Goal: Task Accomplishment & Management: Manage account settings

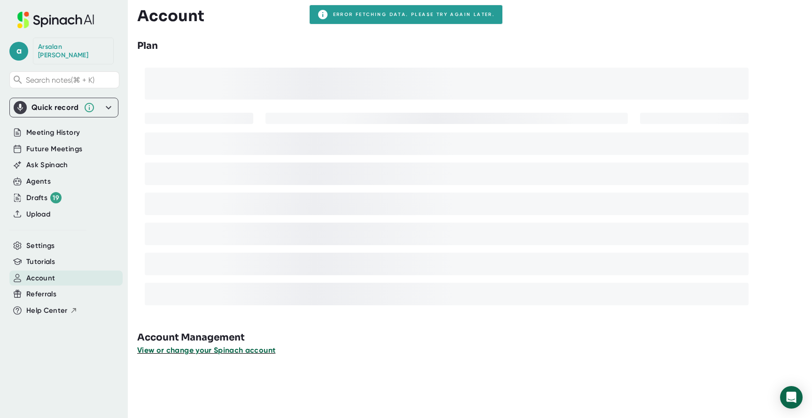
click at [230, 355] on span "View or change your Spinach account" at bounding box center [206, 350] width 138 height 9
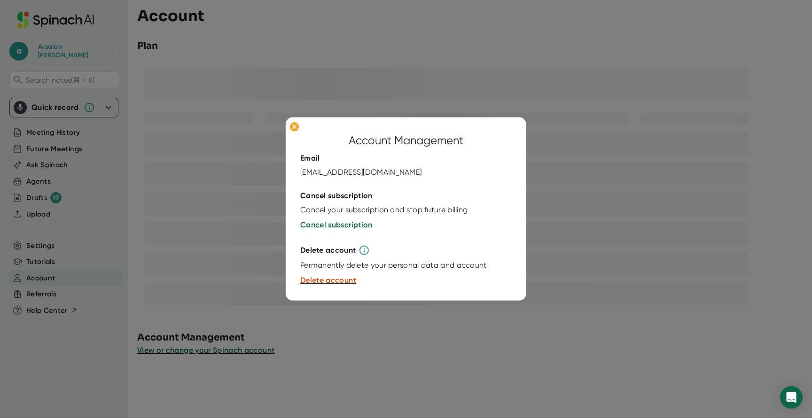
click at [348, 321] on div at bounding box center [406, 209] width 812 height 418
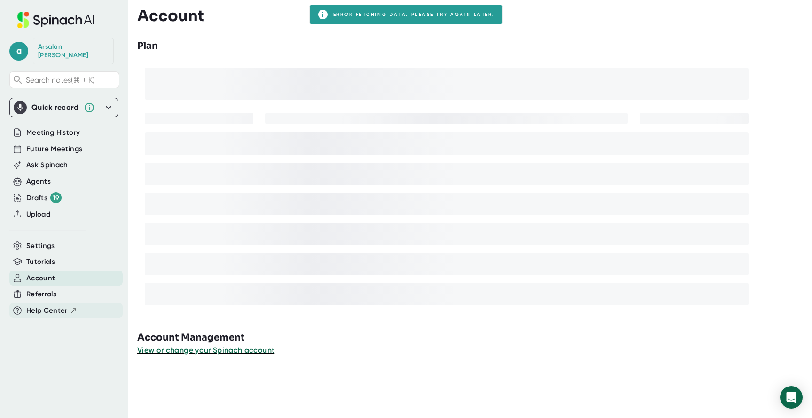
click at [65, 305] on span "Help Center" at bounding box center [46, 310] width 41 height 11
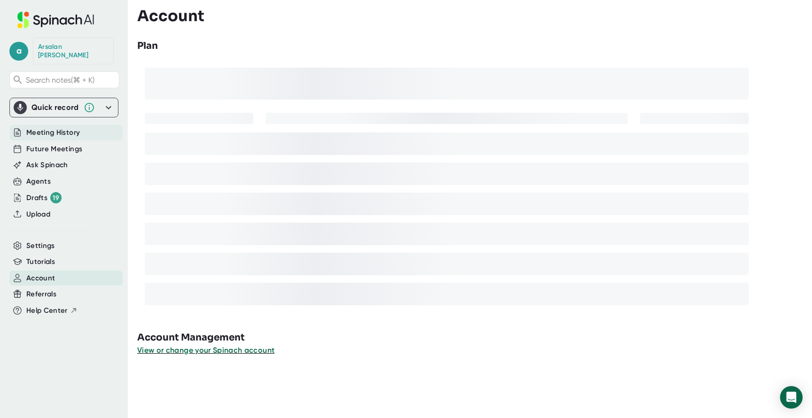
click at [82, 125] on div "Meeting History" at bounding box center [65, 133] width 113 height 16
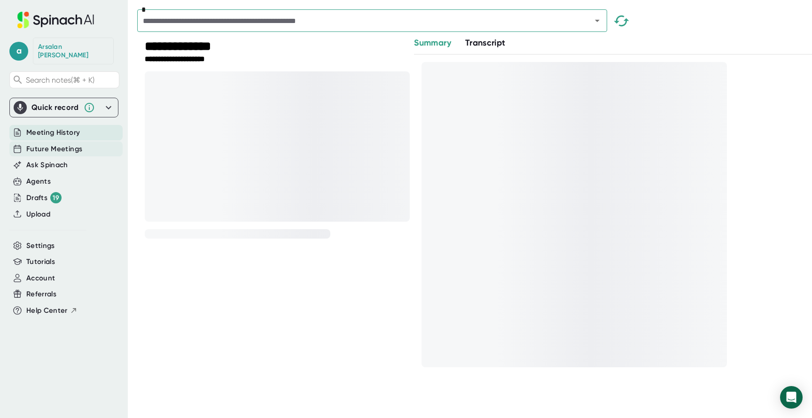
click at [82, 141] on div "Future Meetings" at bounding box center [65, 149] width 113 height 16
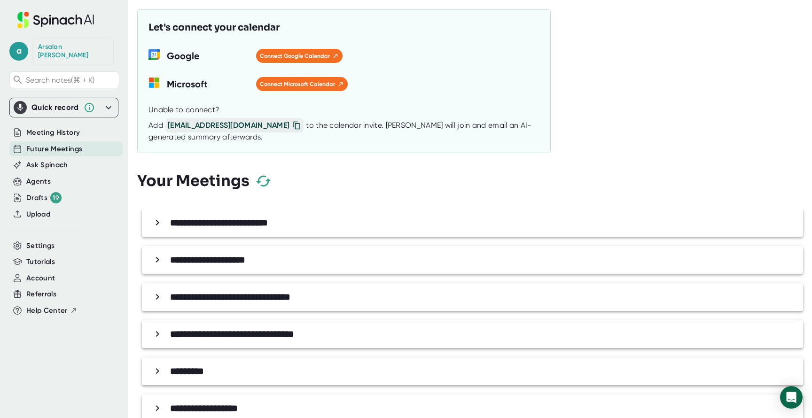
click at [108, 102] on icon at bounding box center [108, 107] width 11 height 11
